Goal: Information Seeking & Learning: Learn about a topic

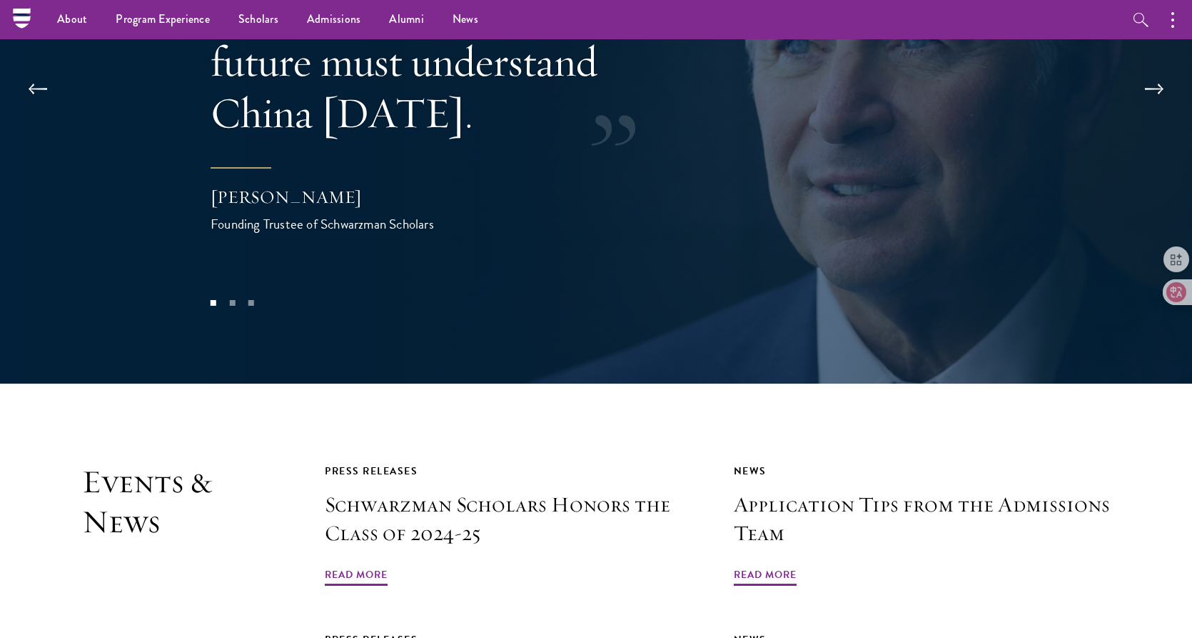
scroll to position [2914, 0]
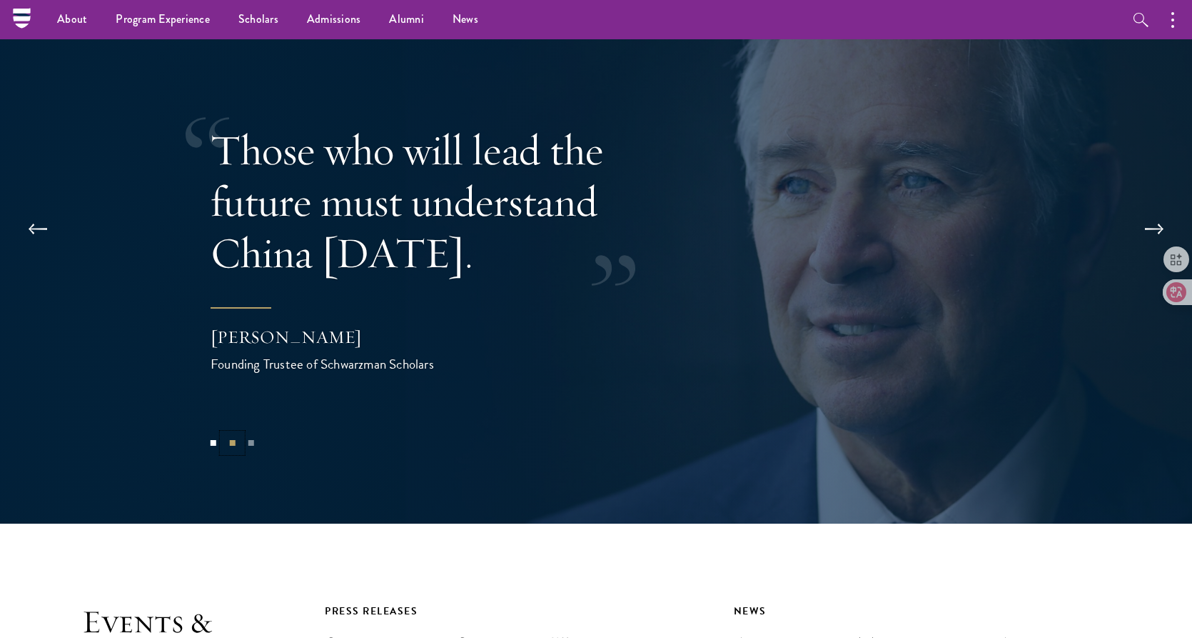
click at [234, 433] on button "2" at bounding box center [232, 442] width 19 height 19
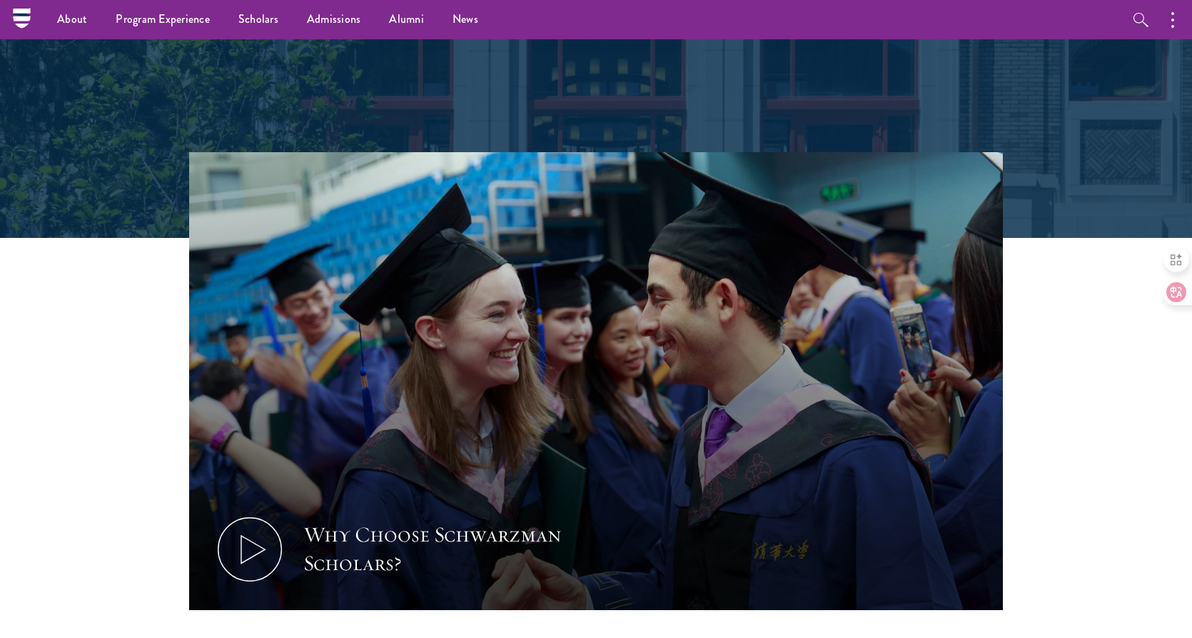
scroll to position [0, 0]
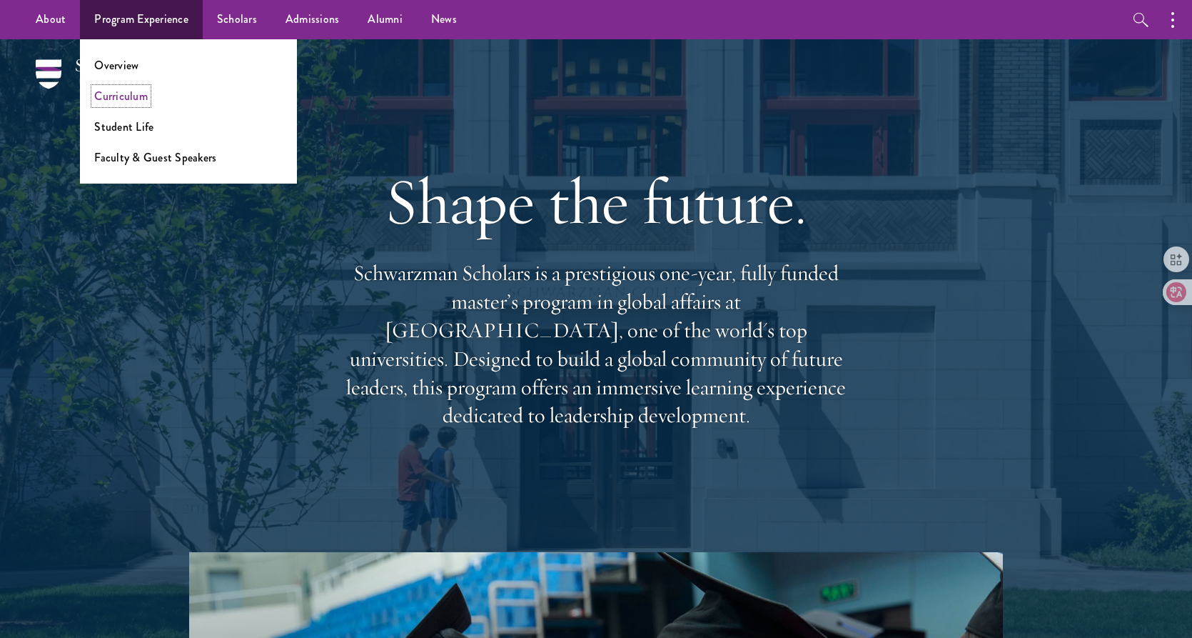
click at [121, 97] on link "Curriculum" at bounding box center [121, 96] width 54 height 16
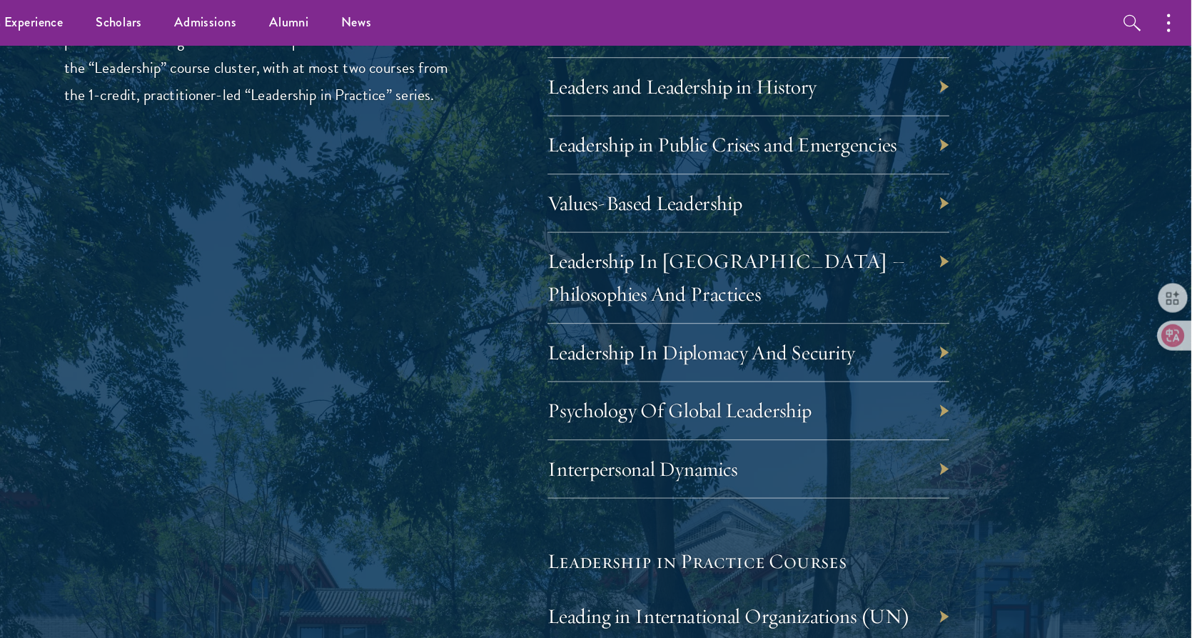
scroll to position [2483, 0]
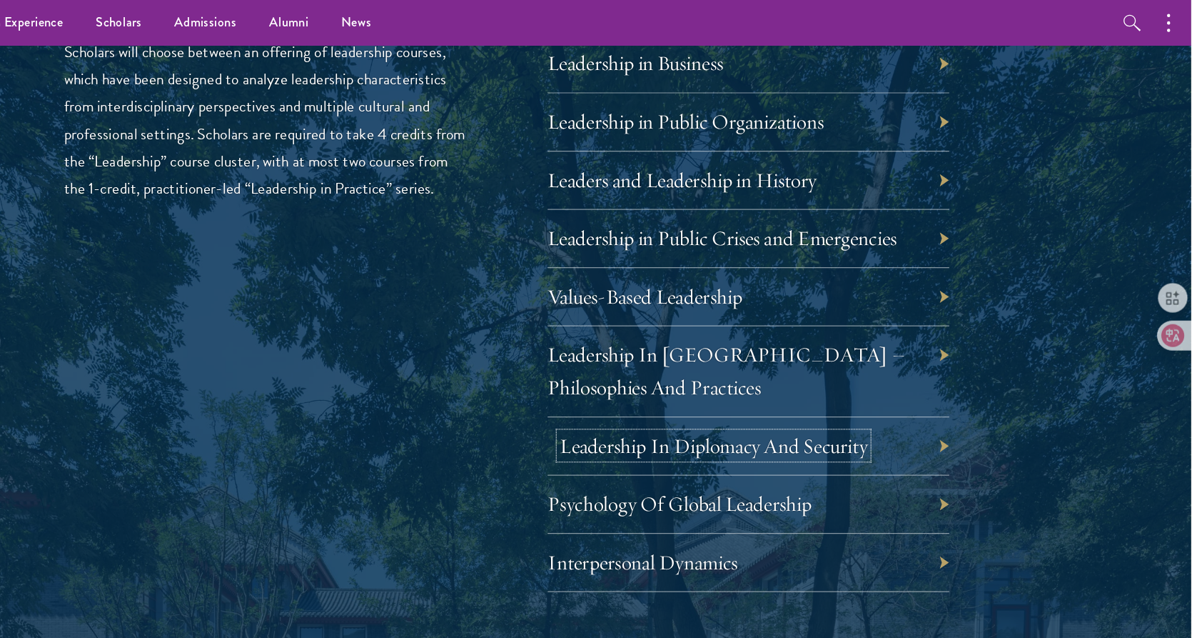
click at [835, 383] on link "Leadership In Diplomacy And Security" at bounding box center [777, 388] width 268 height 22
click at [688, 320] on div "Leadership In [GEOGRAPHIC_DATA] – Philosophies And Practices" at bounding box center [807, 323] width 350 height 79
click at [702, 304] on link "Leadership In China – Philosophies And Practices" at bounding box center [798, 323] width 311 height 51
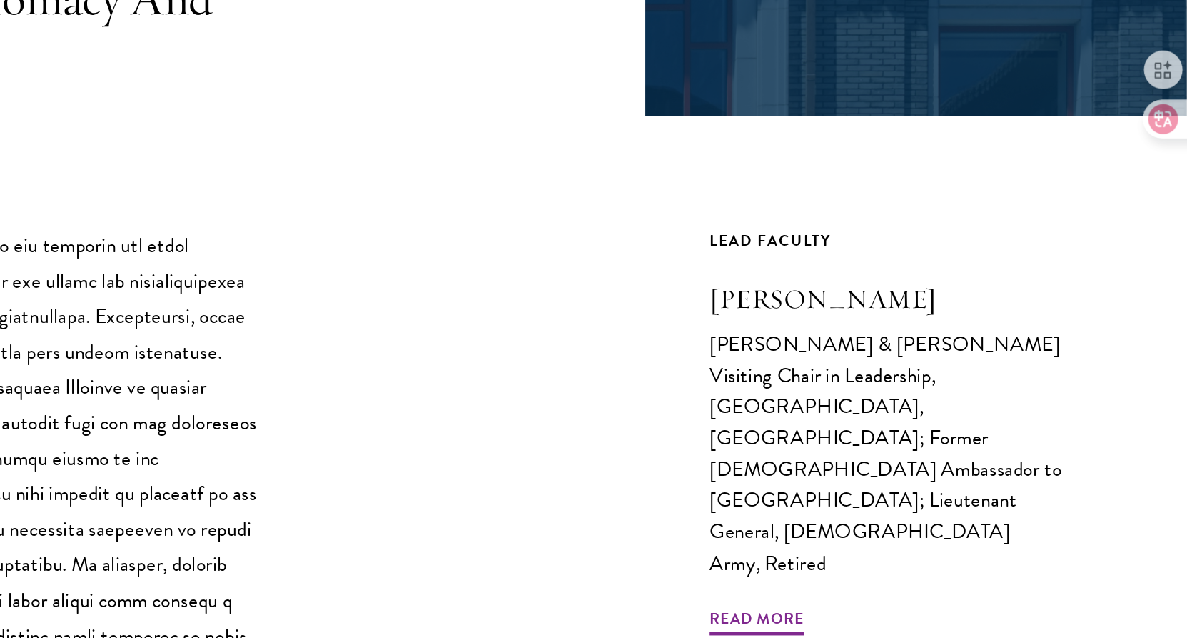
scroll to position [153, 0]
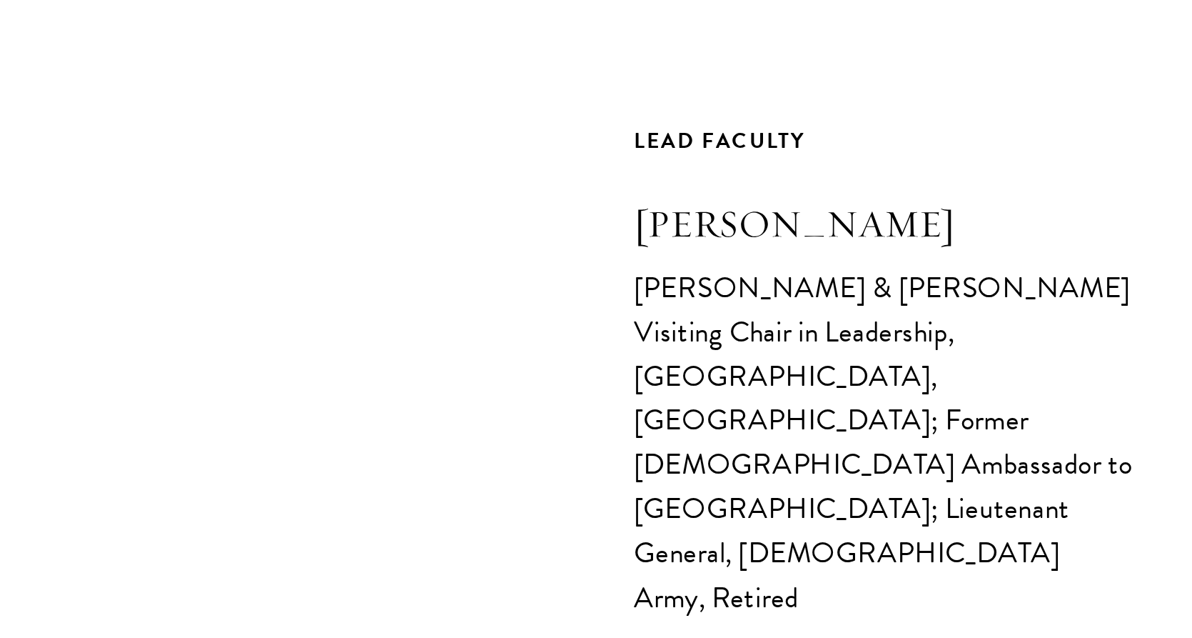
drag, startPoint x: 869, startPoint y: 411, endPoint x: 1025, endPoint y: 417, distance: 156.5
click at [1025, 417] on div "Core Curriculum Leadership In Diplomacy And Security Previous Course Next Cours…" at bounding box center [596, 492] width 1028 height 777
copy h3 "Karl Eikenberry"
